Goal: Information Seeking & Learning: Check status

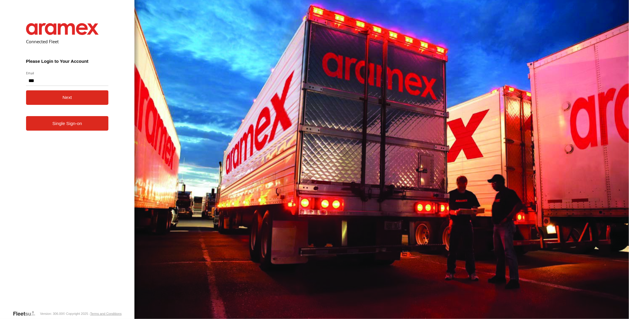
type input "**********"
click at [26, 90] on button "Next" at bounding box center [67, 97] width 83 height 15
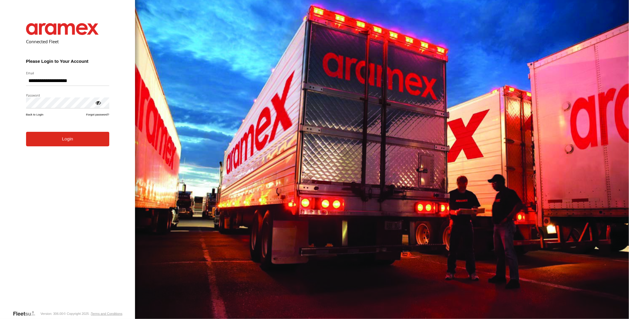
click at [26, 132] on button "Login" at bounding box center [67, 139] width 83 height 15
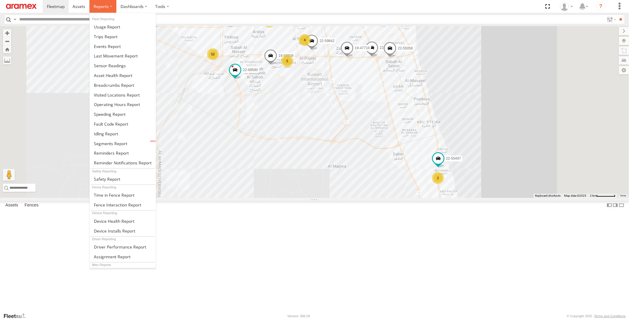
click at [96, 7] on span at bounding box center [101, 7] width 15 height 6
click at [113, 131] on span at bounding box center [106, 134] width 24 height 6
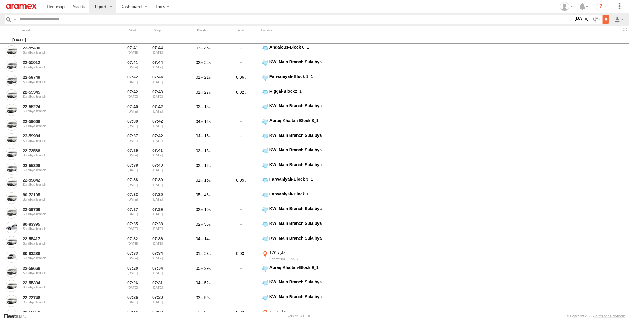
click at [602, 18] on input "**" at bounding box center [605, 19] width 7 height 9
click at [595, 17] on label at bounding box center [595, 19] width 13 height 9
click at [0, 0] on label at bounding box center [0, 0] width 0 height 0
click at [0, 0] on span "> 10min" at bounding box center [0, 0] width 0 height 0
click at [605, 19] on input "**" at bounding box center [605, 19] width 7 height 9
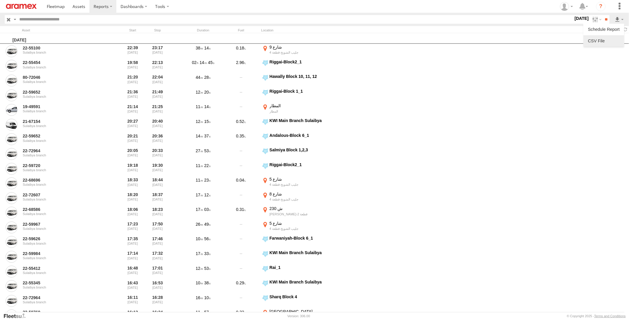
click at [610, 42] on link at bounding box center [603, 40] width 36 height 9
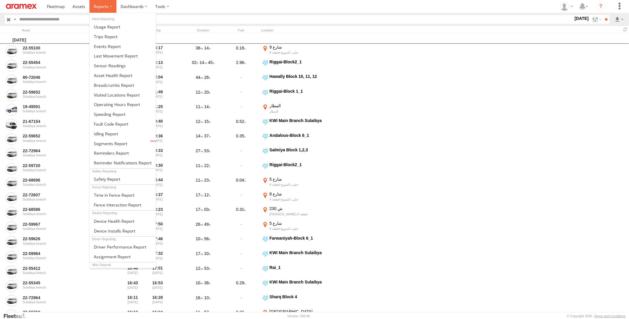
click at [99, 6] on span at bounding box center [101, 7] width 15 height 6
click at [128, 87] on span at bounding box center [114, 85] width 40 height 6
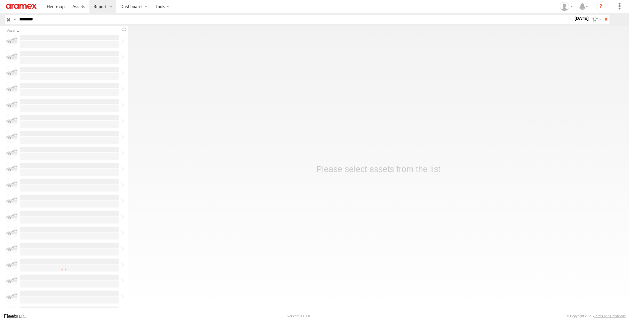
type input "********"
click at [602, 15] on input "**" at bounding box center [605, 19] width 7 height 9
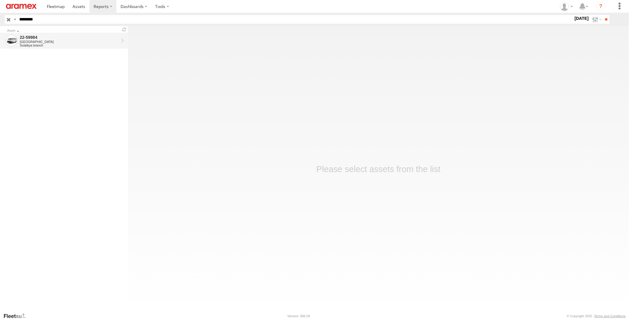
click at [101, 42] on div "Kuwait" at bounding box center [69, 42] width 99 height 4
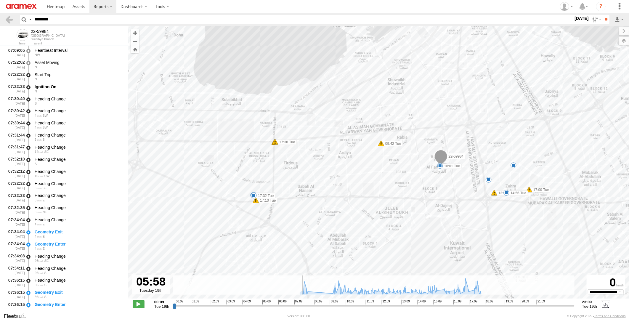
drag, startPoint x: 174, startPoint y: 306, endPoint x: 286, endPoint y: 306, distance: 112.2
click at [286, 306] on input "range" at bounding box center [373, 306] width 401 height 6
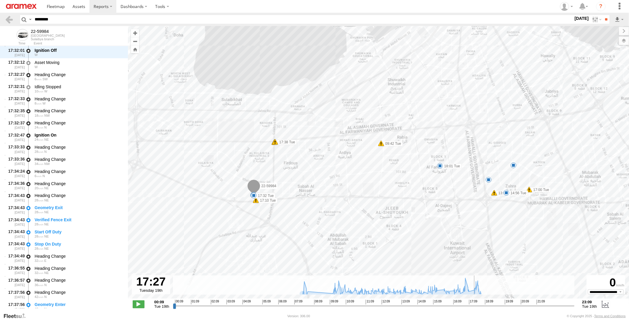
drag, startPoint x: 286, startPoint y: 307, endPoint x: 473, endPoint y: 308, distance: 187.6
type input "**********"
click at [473, 308] on input "range" at bounding box center [373, 306] width 401 height 6
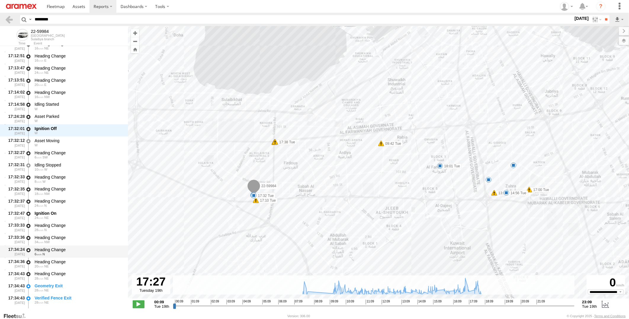
scroll to position [11609, 0]
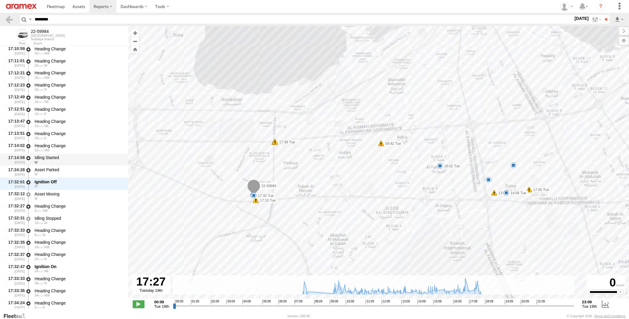
click at [90, 159] on div "Idling Started" at bounding box center [79, 157] width 88 height 5
click at [84, 172] on div "W" at bounding box center [79, 174] width 88 height 4
click at [87, 160] on div "Idling Started" at bounding box center [79, 157] width 88 height 5
click at [86, 173] on div "W" at bounding box center [79, 174] width 88 height 4
click at [88, 160] on div "W" at bounding box center [79, 162] width 88 height 4
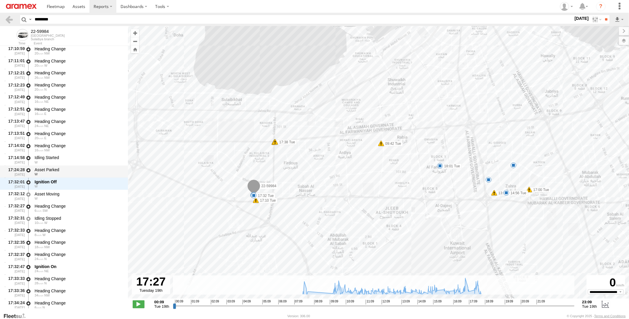
click at [87, 169] on div "Asset Parked" at bounding box center [79, 169] width 88 height 5
click at [83, 180] on div "Ignition Off" at bounding box center [79, 181] width 88 height 5
click at [85, 163] on div "W" at bounding box center [79, 162] width 88 height 4
click at [86, 157] on div "Idling Started" at bounding box center [79, 157] width 88 height 5
drag, startPoint x: 60, startPoint y: 20, endPoint x: 0, endPoint y: 28, distance: 61.0
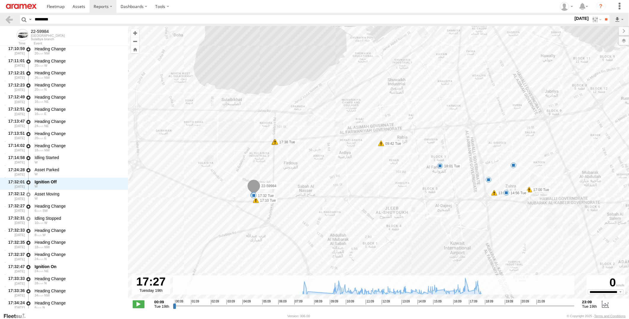
click at [0, 28] on html at bounding box center [314, 159] width 629 height 319
paste input "text"
type input "********"
click at [602, 15] on input "**" at bounding box center [605, 19] width 7 height 9
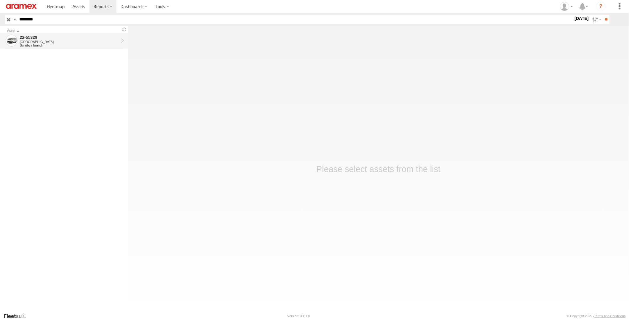
click at [76, 44] on div "Sulaibya branch" at bounding box center [69, 46] width 99 height 4
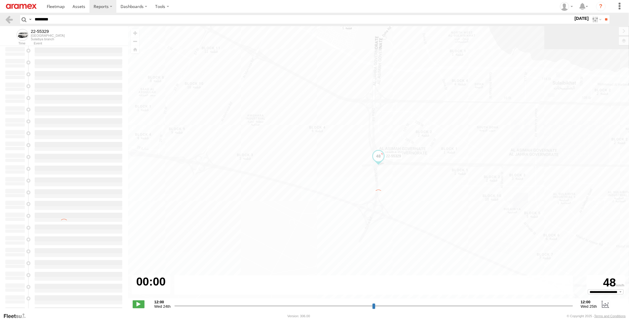
type input "**********"
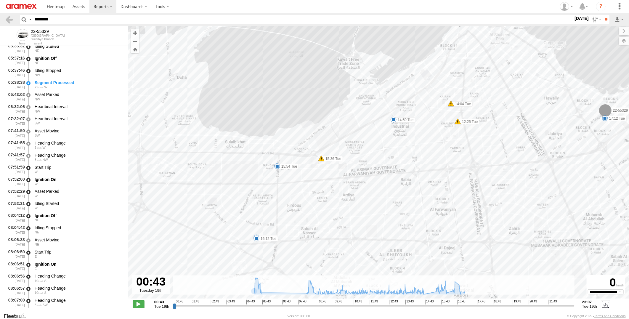
scroll to position [1118, 0]
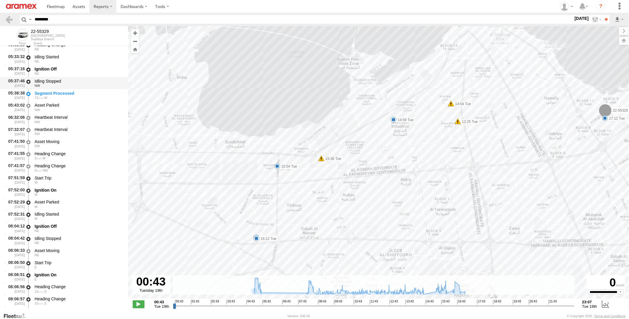
click at [85, 85] on div "NW" at bounding box center [79, 86] width 88 height 4
click at [85, 91] on div "Segment Processed" at bounding box center [79, 93] width 88 height 5
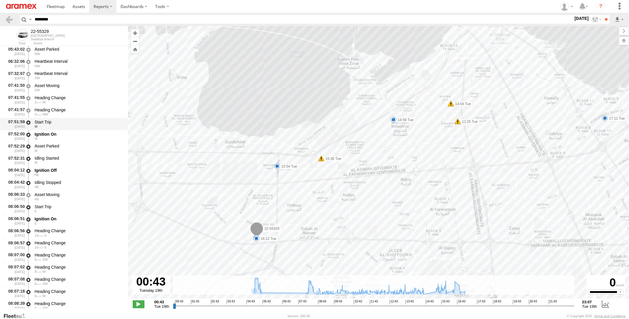
scroll to position [1151, 0]
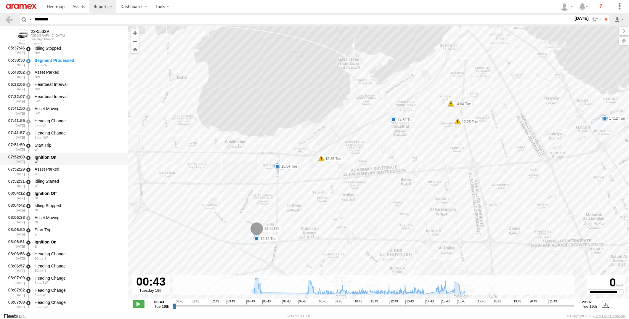
click at [78, 158] on div "Ignition On" at bounding box center [79, 156] width 88 height 5
click at [77, 169] on div "Asset Parked" at bounding box center [79, 168] width 88 height 5
click at [76, 178] on div "Idling Started W" at bounding box center [78, 183] width 89 height 11
click at [75, 191] on div "Ignition Off" at bounding box center [79, 193] width 88 height 5
click at [75, 181] on div "Idling Started" at bounding box center [79, 180] width 88 height 5
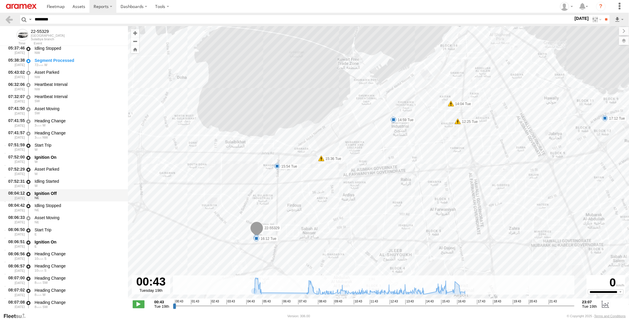
click at [73, 193] on div "Ignition Off" at bounding box center [79, 193] width 88 height 5
click at [78, 182] on div "Idling Started" at bounding box center [79, 180] width 88 height 5
click at [75, 195] on div "Ignition Off" at bounding box center [79, 193] width 88 height 5
drag, startPoint x: 74, startPoint y: 20, endPoint x: 0, endPoint y: 31, distance: 74.7
click at [0, 30] on html at bounding box center [314, 159] width 629 height 319
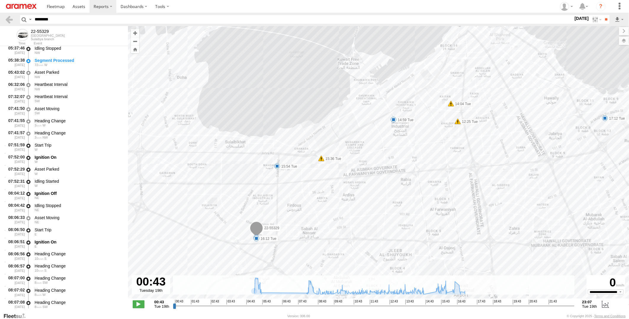
paste input "text"
type input "********"
click at [602, 15] on input "**" at bounding box center [605, 19] width 7 height 9
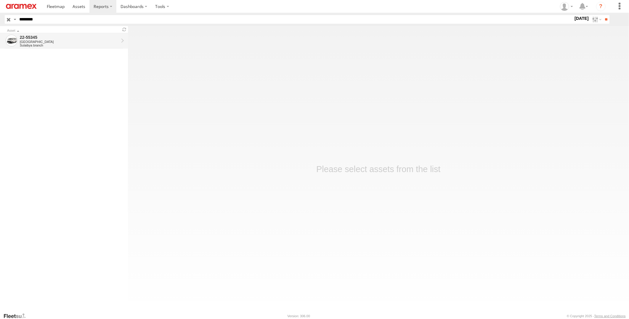
click at [69, 43] on div "[GEOGRAPHIC_DATA]" at bounding box center [69, 42] width 99 height 4
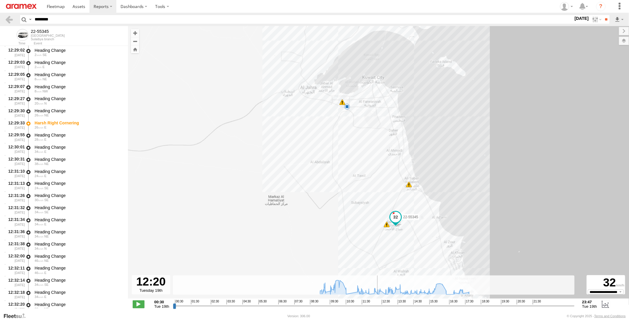
scroll to position [5792, 0]
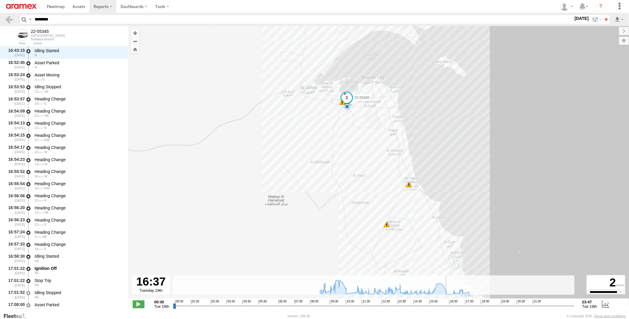
drag, startPoint x: 177, startPoint y: 306, endPoint x: 449, endPoint y: 312, distance: 272.6
type input "**********"
click at [449, 308] on input "range" at bounding box center [373, 306] width 401 height 6
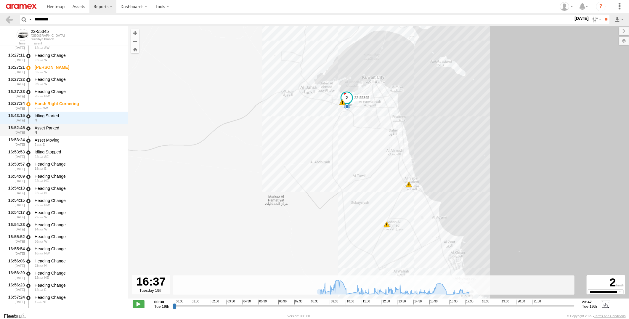
scroll to position [9885, 0]
click at [77, 118] on div "Idling Started" at bounding box center [79, 116] width 88 height 5
click at [77, 129] on div "Asset Parked" at bounding box center [79, 128] width 88 height 5
click at [75, 117] on div "Idling Started" at bounding box center [79, 116] width 88 height 5
click at [72, 129] on div "Asset Parked" at bounding box center [79, 128] width 88 height 5
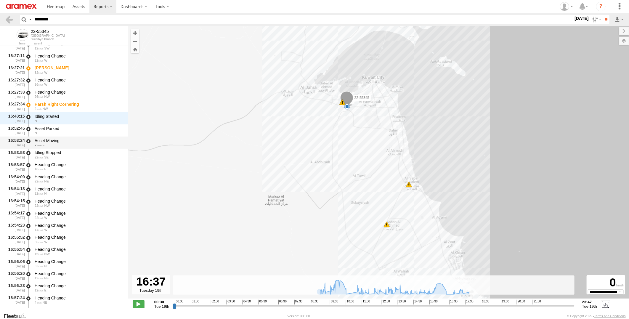
click at [71, 139] on div "Asset Moving" at bounding box center [79, 140] width 88 height 5
click at [72, 127] on div "Asset Parked" at bounding box center [79, 128] width 88 height 5
click at [75, 114] on div "Idling Started" at bounding box center [79, 116] width 88 height 5
click at [75, 138] on div "Asset Moving" at bounding box center [79, 140] width 88 height 5
click at [75, 126] on div "Asset Parked" at bounding box center [79, 128] width 88 height 5
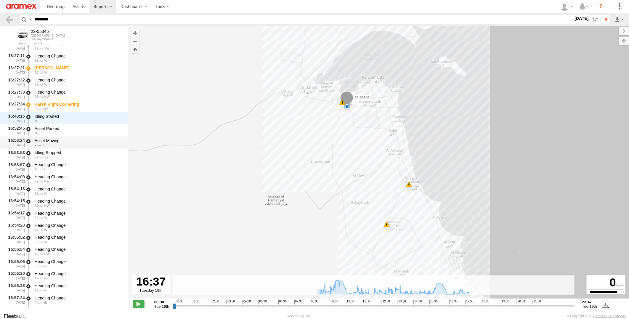
click at [74, 139] on div "Asset Moving" at bounding box center [79, 140] width 88 height 5
